Goal: Check status

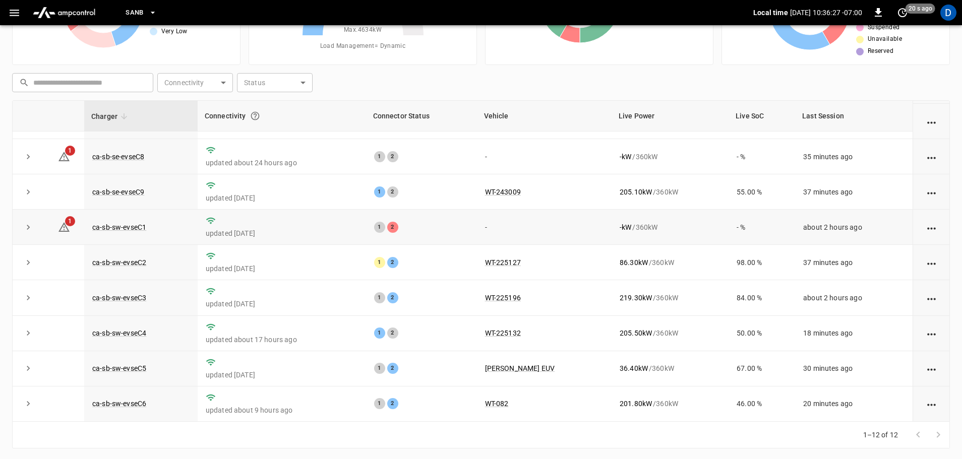
scroll to position [89, 0]
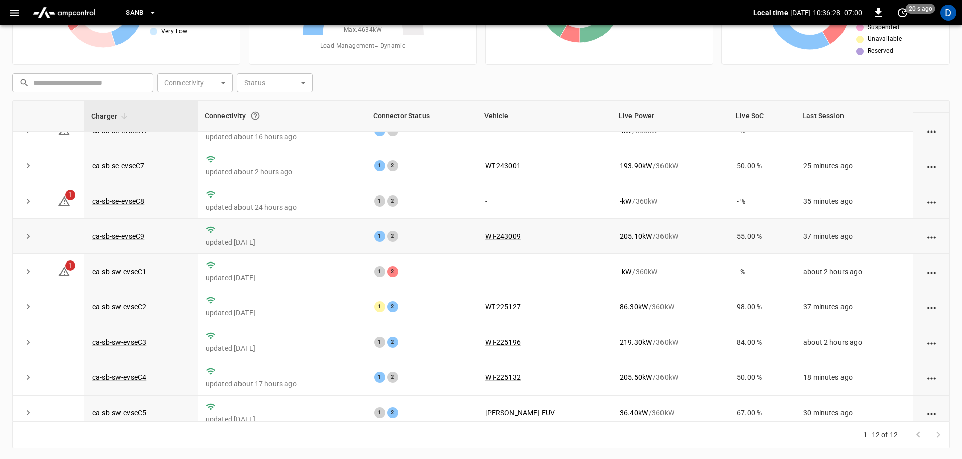
click at [32, 239] on icon "expand row" at bounding box center [28, 236] width 10 height 10
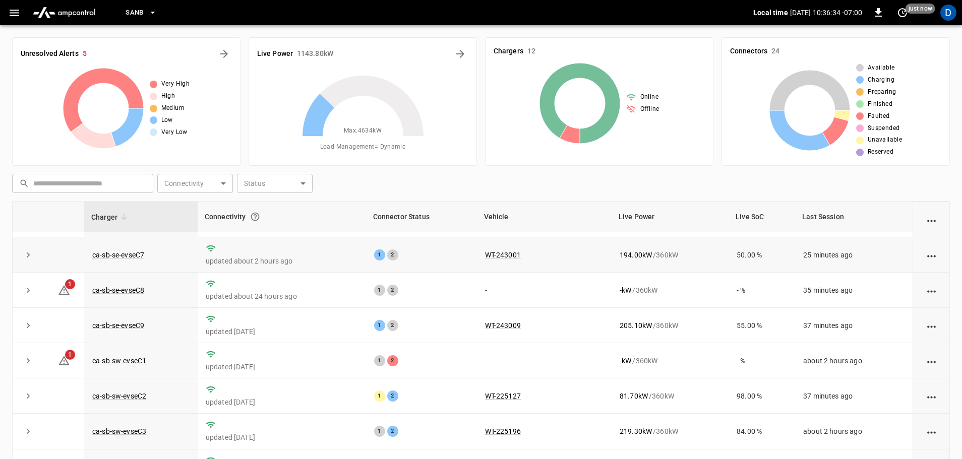
scroll to position [140, 0]
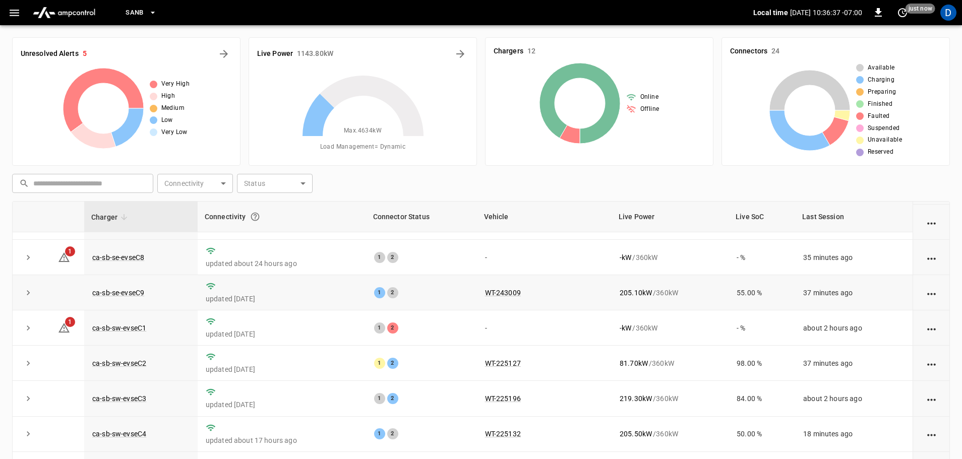
click at [36, 287] on td at bounding box center [28, 292] width 31 height 35
click at [34, 292] on button "expand row" at bounding box center [28, 292] width 15 height 15
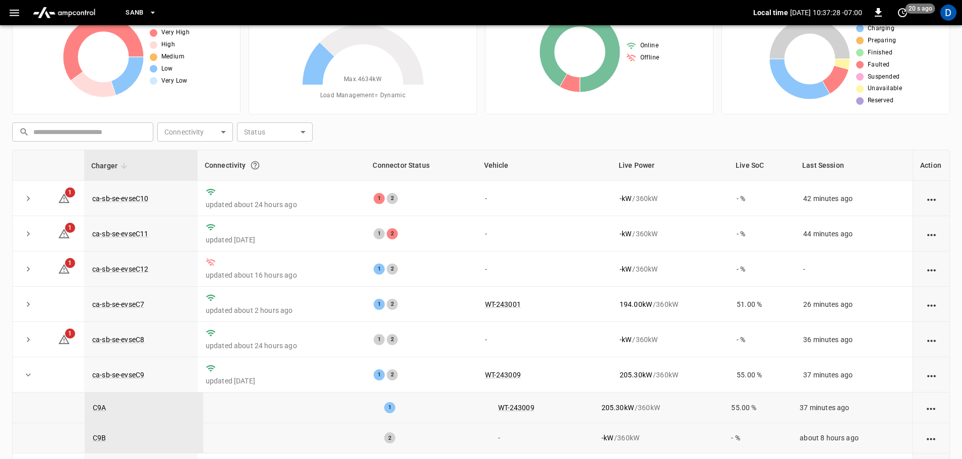
scroll to position [0, 0]
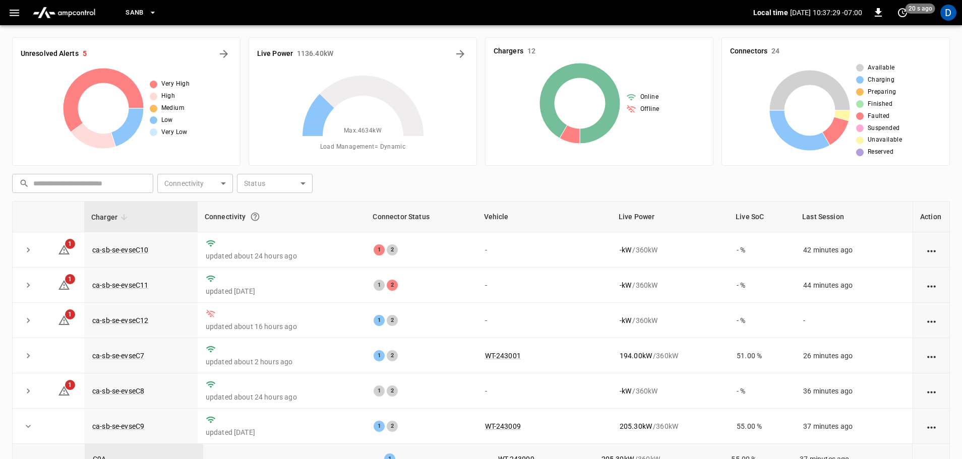
click at [11, 17] on icon "button" at bounding box center [14, 13] width 13 height 13
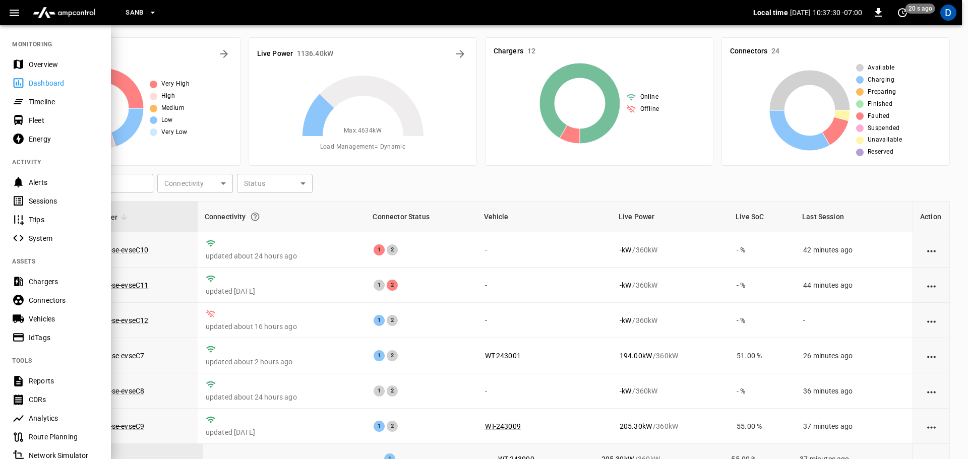
click at [49, 79] on div "Dashboard" at bounding box center [64, 83] width 70 height 10
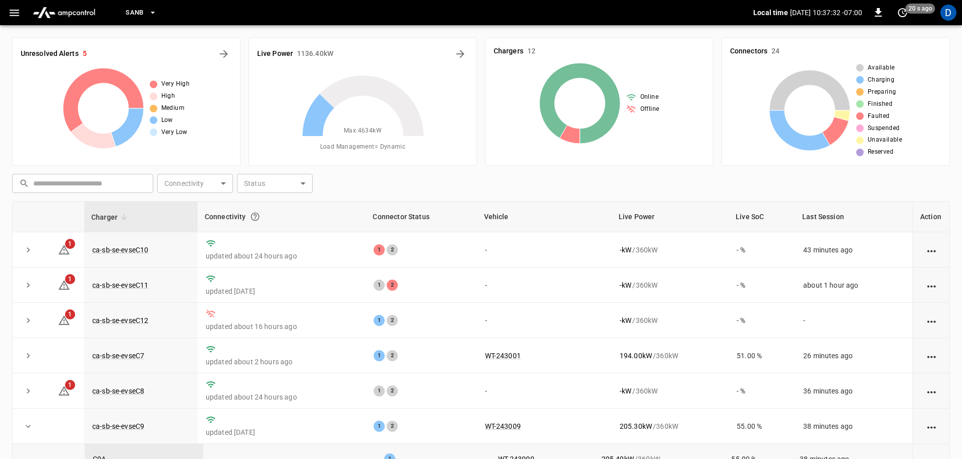
click at [442, 189] on div "​ ​ Connectivity ​ Connectivity Status ​ Status" at bounding box center [478, 181] width 941 height 23
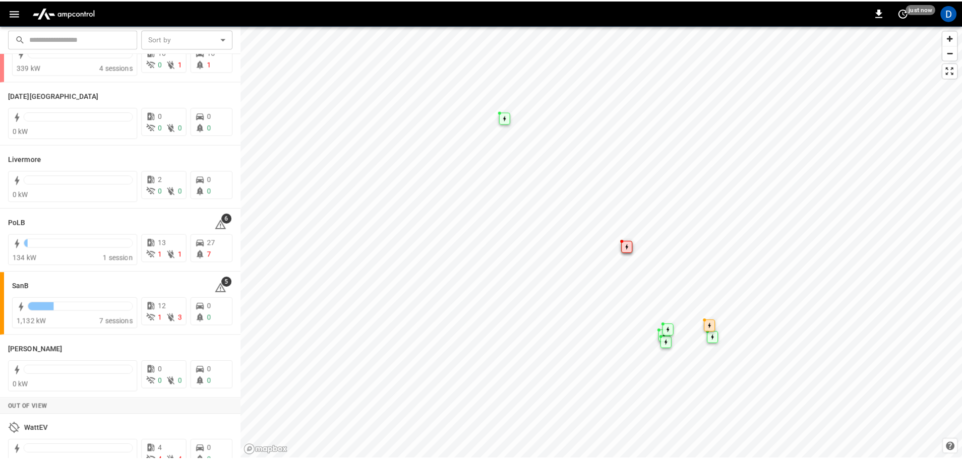
scroll to position [196, 0]
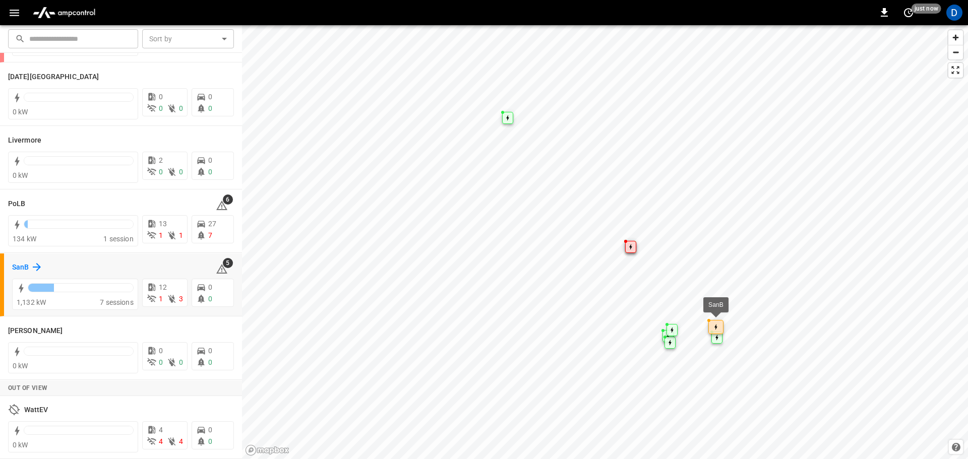
click at [20, 266] on h6 "SanB" at bounding box center [20, 267] width 17 height 11
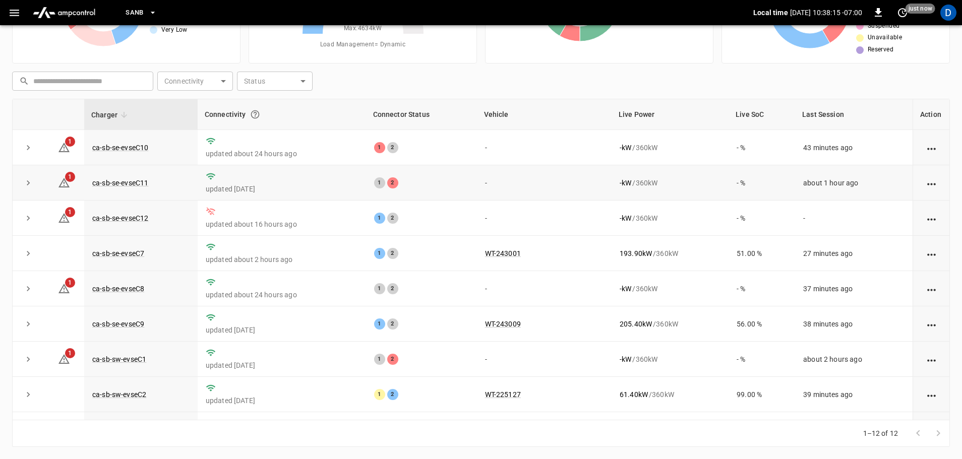
drag, startPoint x: 24, startPoint y: 186, endPoint x: 32, endPoint y: 171, distance: 16.9
click at [24, 186] on icon "expand row" at bounding box center [28, 183] width 10 height 10
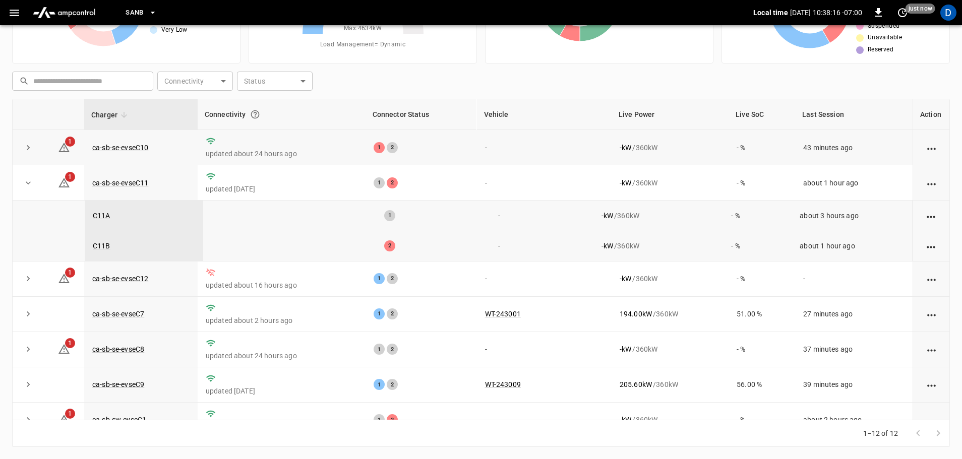
click at [25, 144] on icon "expand row" at bounding box center [28, 148] width 10 height 10
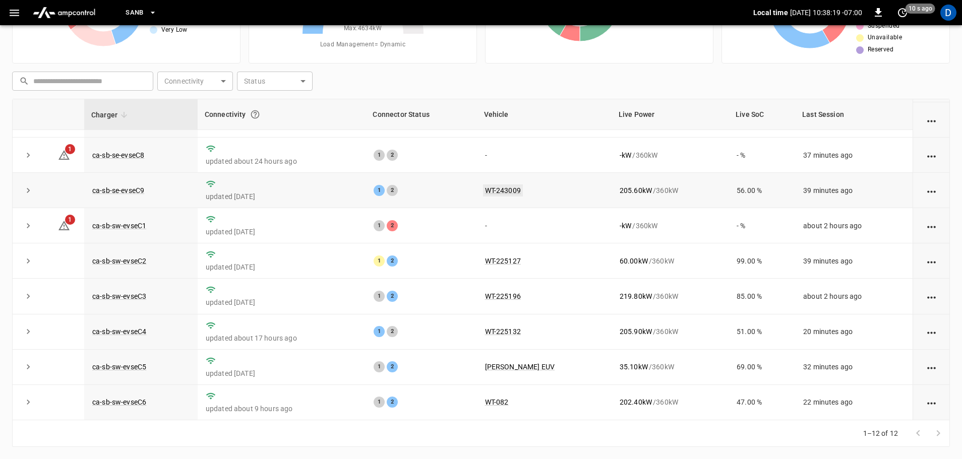
scroll to position [261, 0]
